Goal: Complete application form

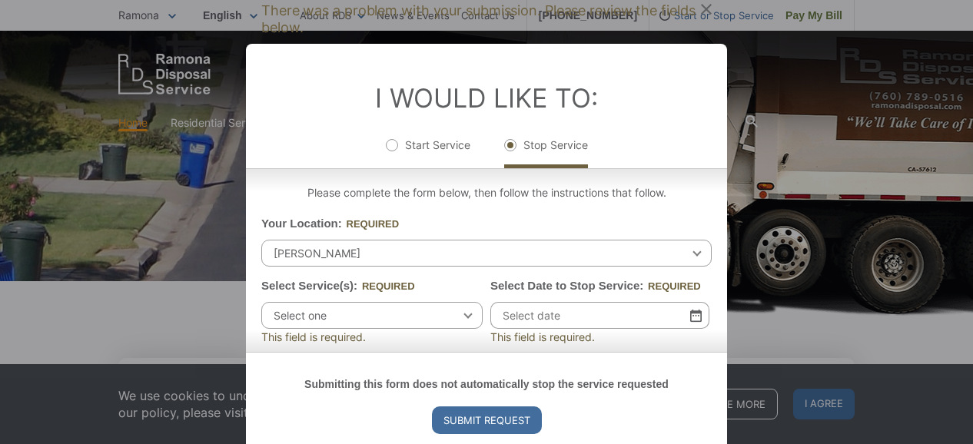
scroll to position [642, 0]
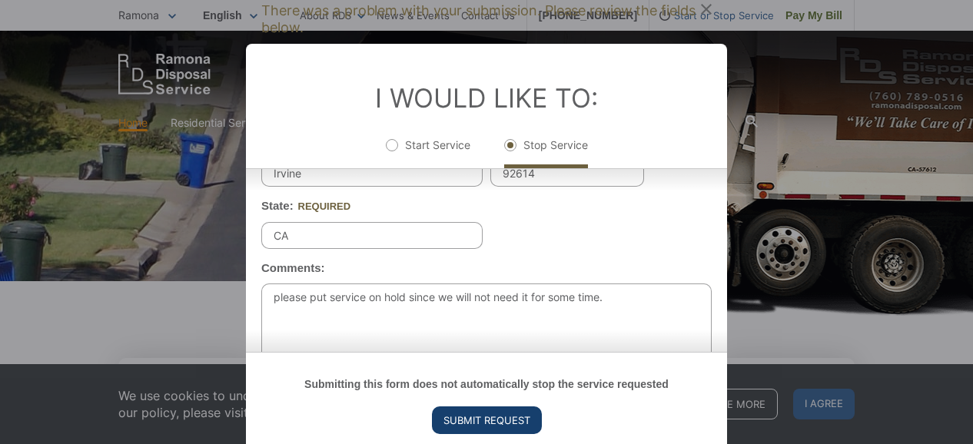
click at [505, 414] on input "Submit Request" at bounding box center [487, 421] width 110 height 28
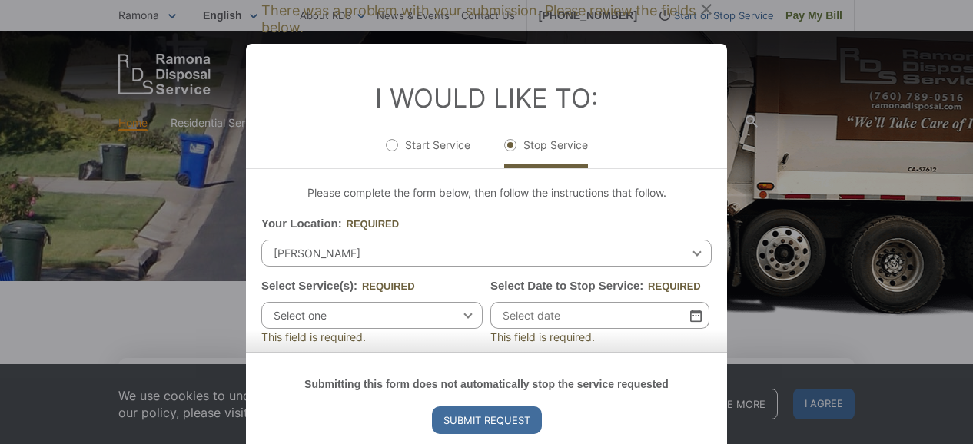
scroll to position [121, 0]
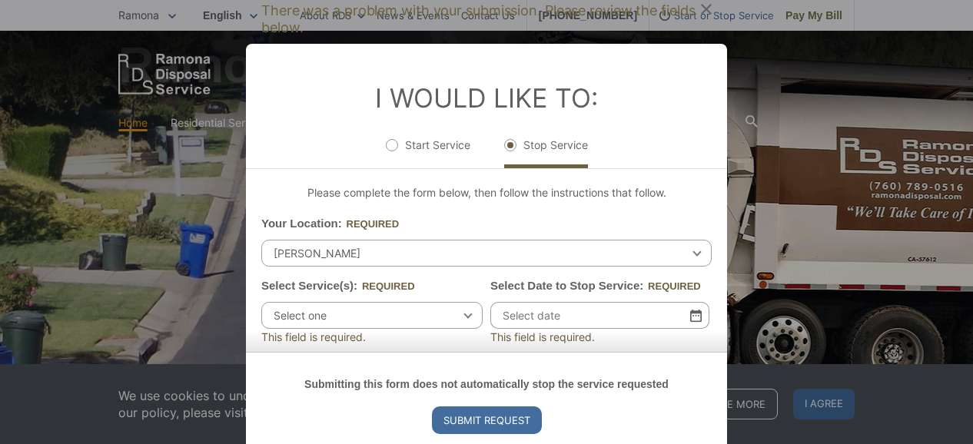
click at [463, 321] on span "Select one" at bounding box center [371, 315] width 221 height 27
click at [722, 352] on div "Submitting this form does not automatically stop the service requested Submit R…" at bounding box center [486, 404] width 481 height 105
click at [456, 310] on span "Select one" at bounding box center [371, 315] width 221 height 27
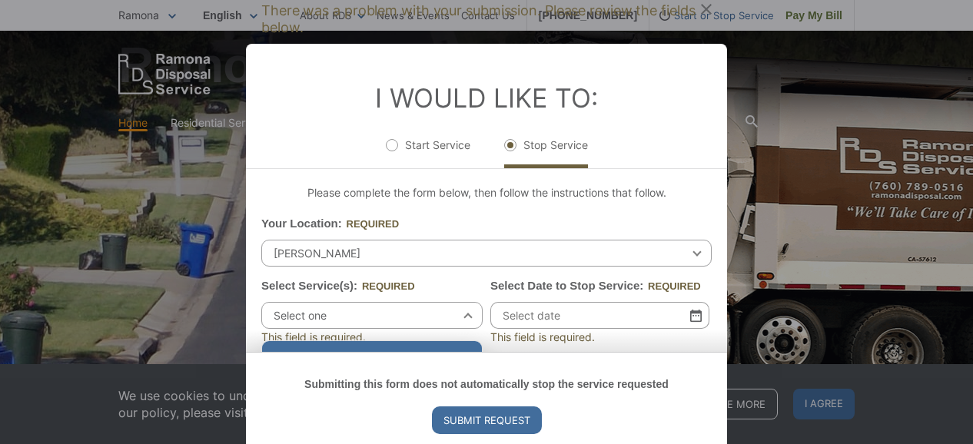
click at [437, 350] on div "Select one" at bounding box center [372, 359] width 220 height 37
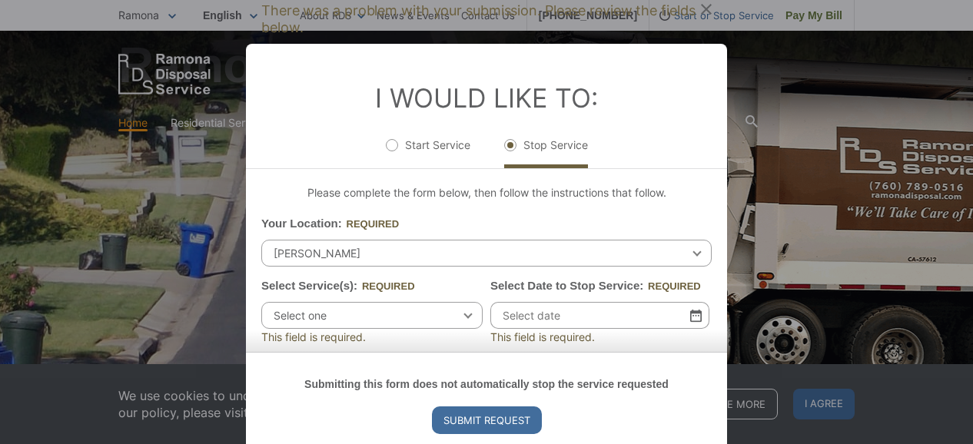
click at [724, 352] on div "Submitting this form does not automatically stop the service requested Submit R…" at bounding box center [486, 404] width 481 height 105
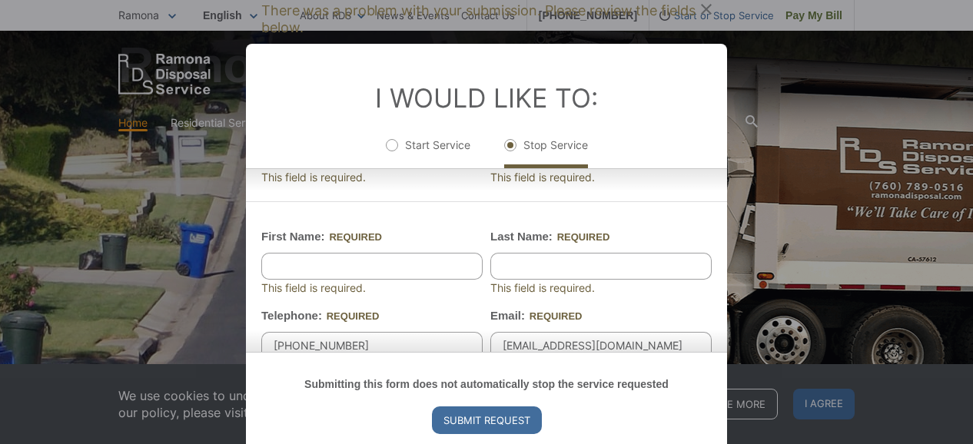
click at [395, 169] on div "I Would Like To: Start Service Stop Service" at bounding box center [486, 106] width 481 height 125
click at [722, 169] on div "I Would Like To: Start Service Stop Service" at bounding box center [486, 106] width 481 height 125
click at [721, 169] on div "I Would Like To: Start Service Stop Service" at bounding box center [486, 106] width 481 height 125
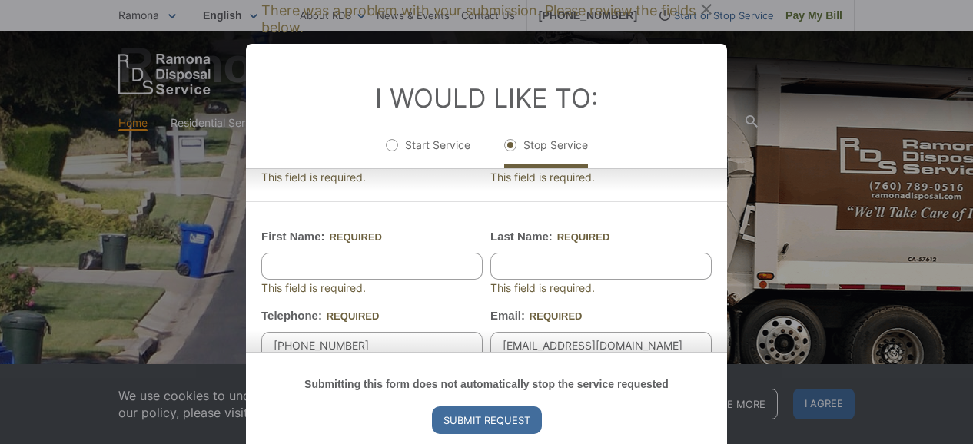
click at [433, 165] on label "Start Service" at bounding box center [428, 153] width 85 height 31
radio input "true"
click at [518, 141] on label "Stop Service" at bounding box center [546, 153] width 84 height 31
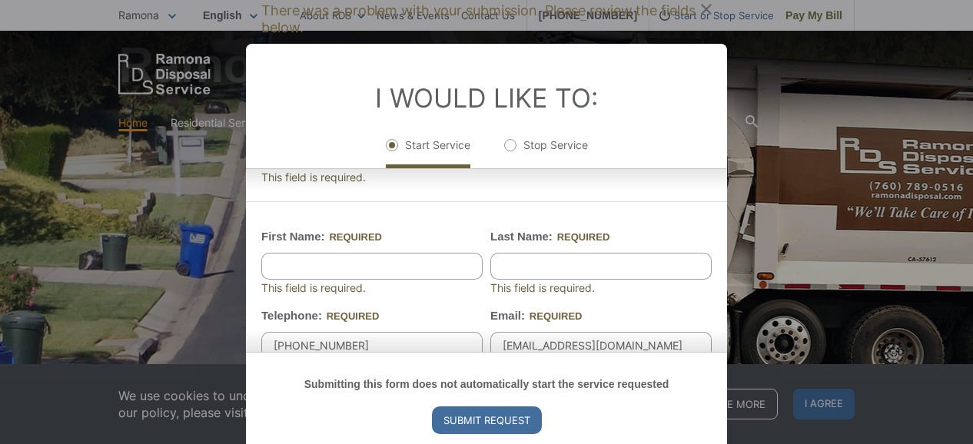
radio input "true"
click at [721, 169] on div "I Would Like To: Start Service Stop Service" at bounding box center [486, 106] width 481 height 125
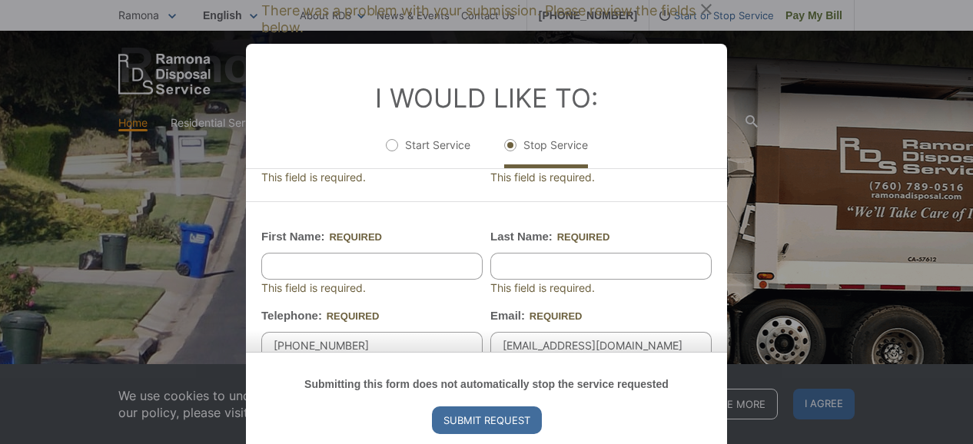
scroll to position [0, 0]
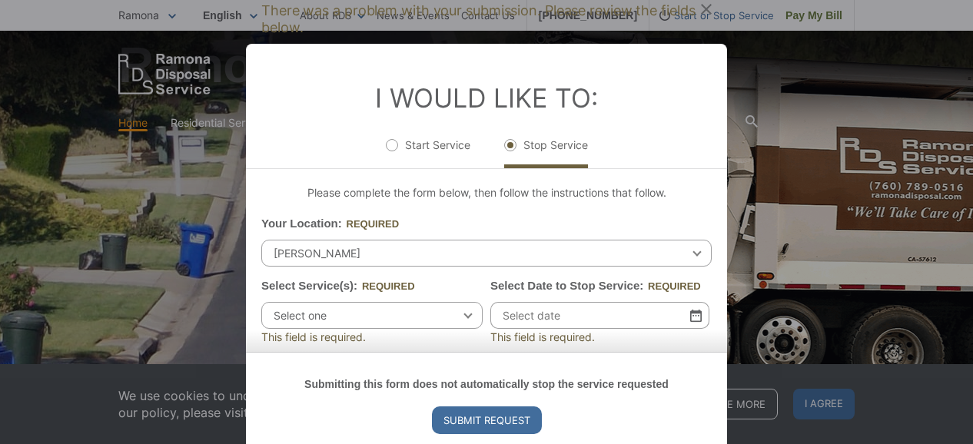
click at [465, 313] on div "Select one Select one Residential Curbside Pickup Commercial/Business Services …" at bounding box center [371, 315] width 221 height 27
click at [460, 318] on span "Select one" at bounding box center [371, 315] width 221 height 27
click at [720, 352] on div "Submitting this form does not automatically stop the service requested Submit R…" at bounding box center [486, 404] width 481 height 105
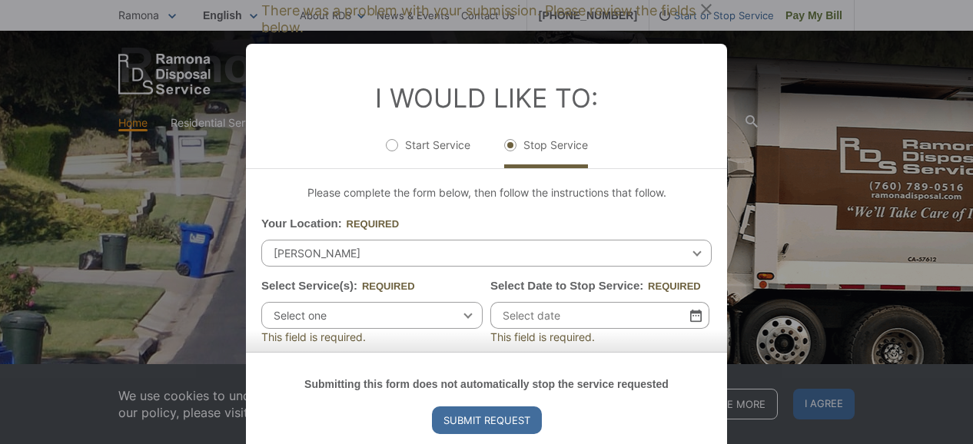
click at [721, 352] on div "Submitting this form does not automatically stop the service requested Submit R…" at bounding box center [486, 404] width 481 height 105
click at [722, 352] on div "Submitting this form does not automatically stop the service requested Submit R…" at bounding box center [486, 404] width 481 height 105
click at [463, 313] on div "Select one Select one Residential Curbside Pickup Commercial/Business Services …" at bounding box center [371, 315] width 221 height 27
click at [463, 315] on div "Select one Select one Residential Curbside Pickup Commercial/Business Services …" at bounding box center [371, 315] width 221 height 27
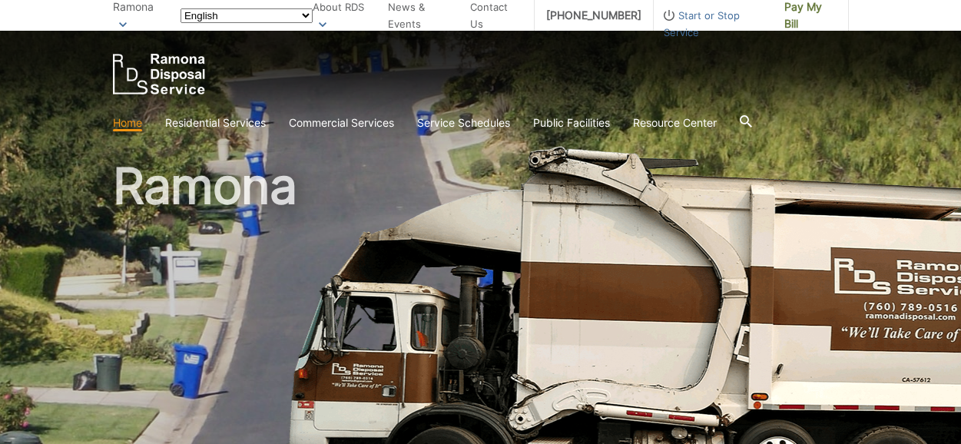
scroll to position [121, 0]
